Goal: Navigation & Orientation: Find specific page/section

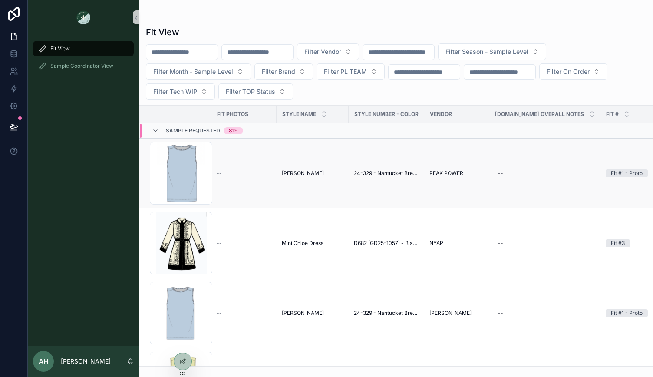
click at [268, 170] on div "--" at bounding box center [244, 173] width 55 height 7
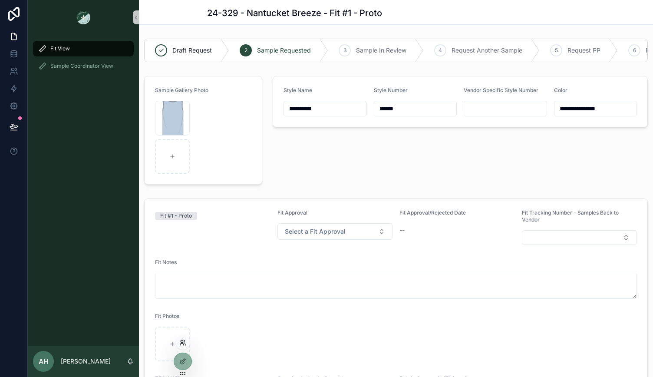
click at [183, 344] on icon at bounding box center [182, 342] width 7 height 7
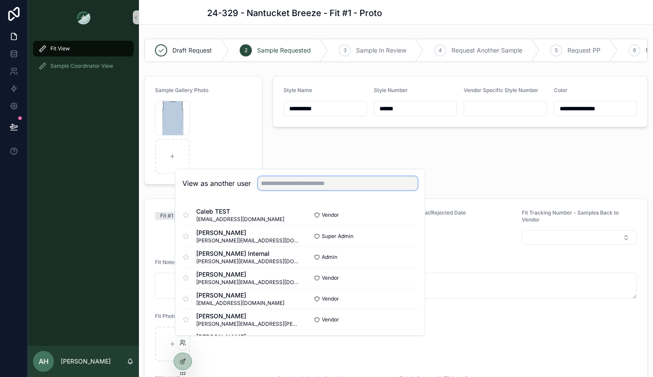
click at [320, 187] on input "text" at bounding box center [338, 183] width 160 height 14
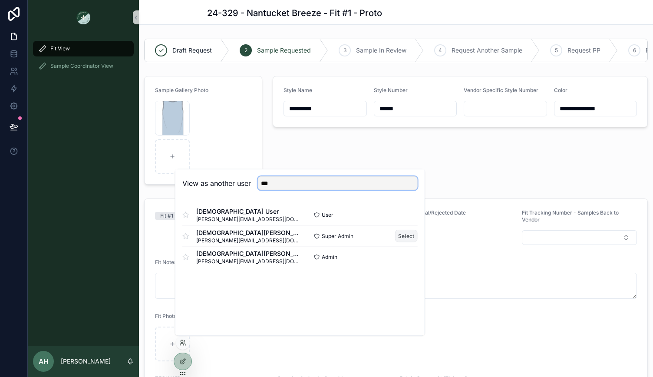
type input "***"
click at [404, 235] on button "Select" at bounding box center [406, 236] width 23 height 13
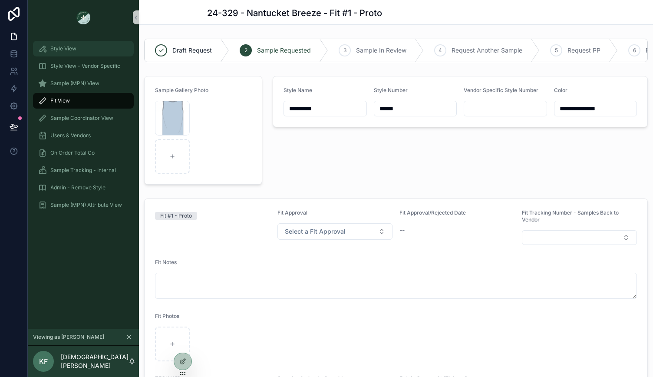
click at [66, 53] on div "Style View" at bounding box center [83, 49] width 90 height 14
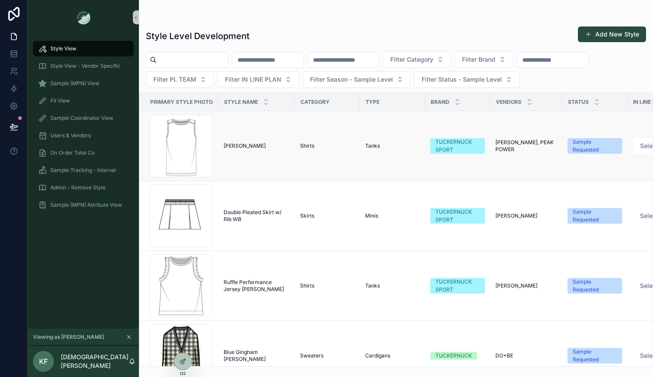
click at [285, 145] on div "sasha tank [PERSON_NAME]" at bounding box center [257, 145] width 66 height 7
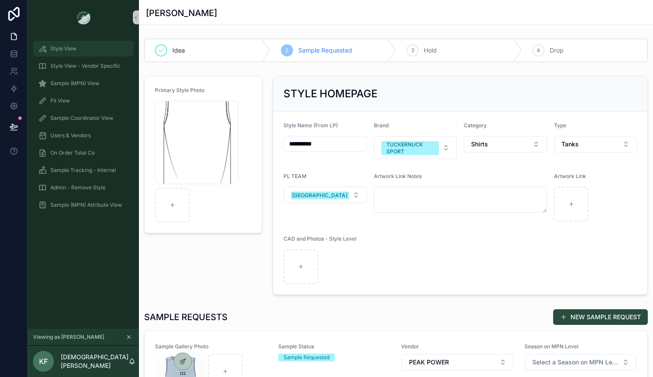
click at [58, 49] on span "Style View" at bounding box center [63, 48] width 26 height 7
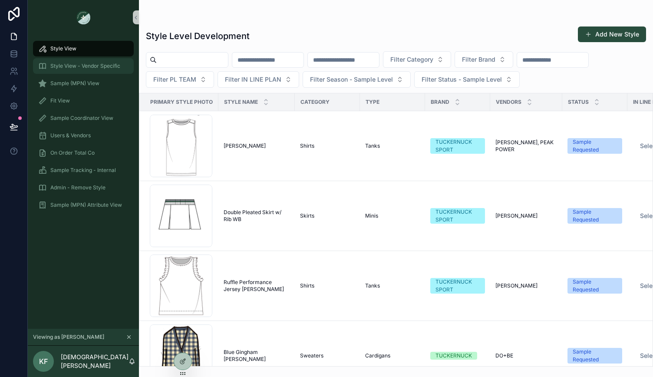
click at [60, 64] on span "Style View - Vendor Specific" at bounding box center [85, 66] width 70 height 7
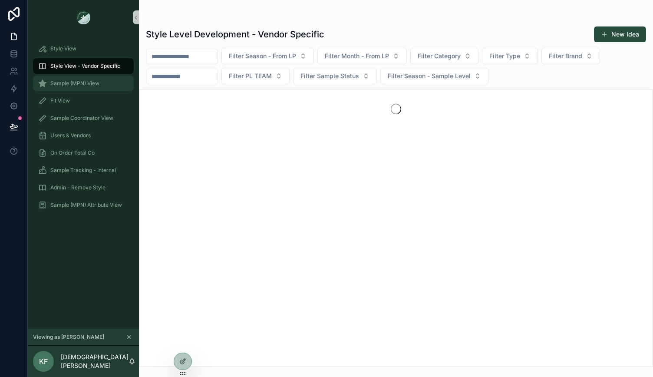
click at [59, 86] on span "Sample (MPN) View" at bounding box center [74, 83] width 49 height 7
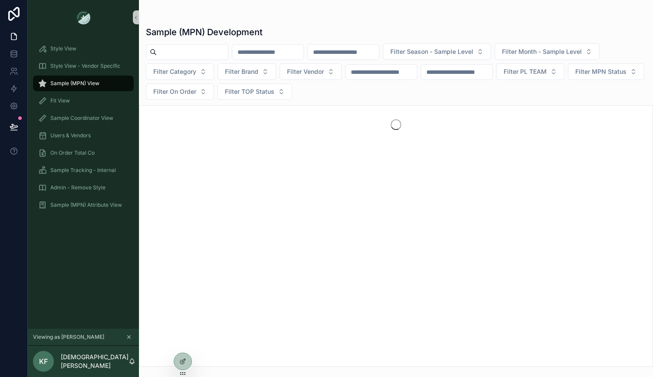
click at [129, 337] on icon "scrollable content" at bounding box center [129, 337] width 3 height 3
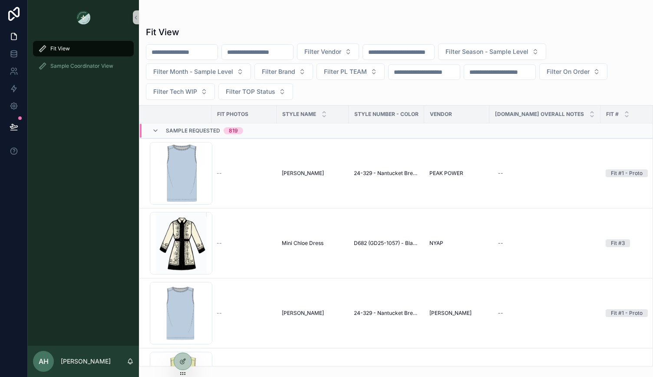
click at [13, 34] on icon at bounding box center [14, 36] width 9 height 9
click at [13, 54] on icon at bounding box center [14, 54] width 9 height 9
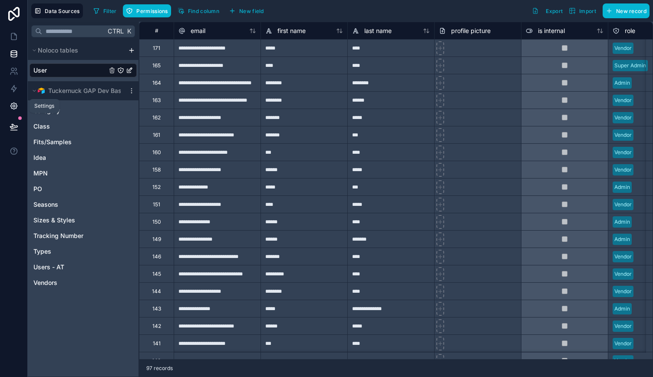
click at [13, 107] on icon at bounding box center [14, 106] width 2 height 2
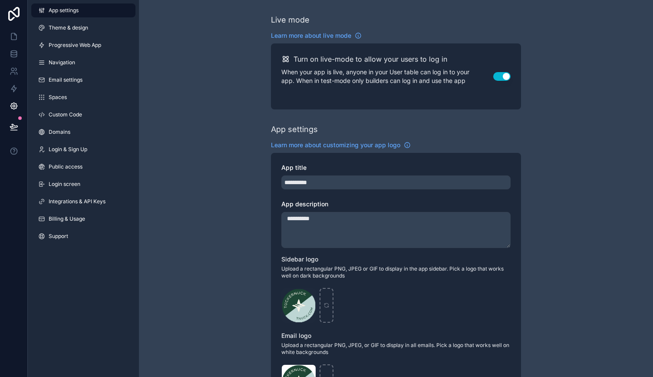
click at [4, 175] on div at bounding box center [14, 188] width 28 height 377
click at [15, 55] on icon at bounding box center [14, 53] width 6 height 3
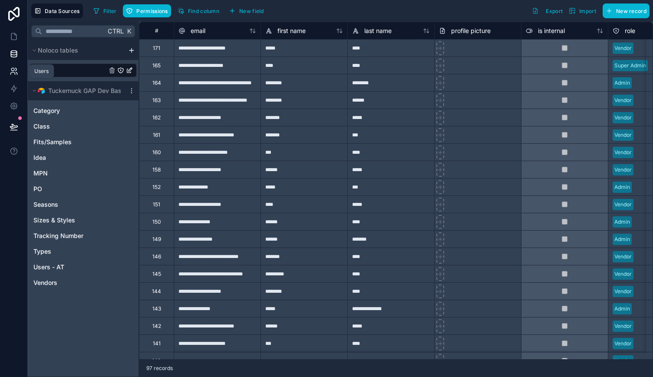
click at [16, 73] on icon at bounding box center [16, 74] width 1 height 2
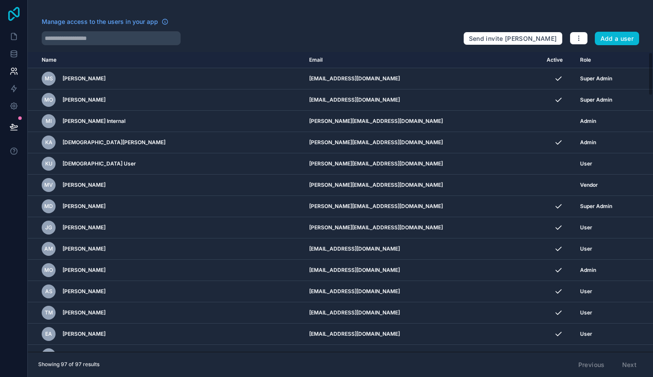
click at [14, 15] on icon at bounding box center [13, 14] width 17 height 14
